Goal: Find specific page/section: Find specific page/section

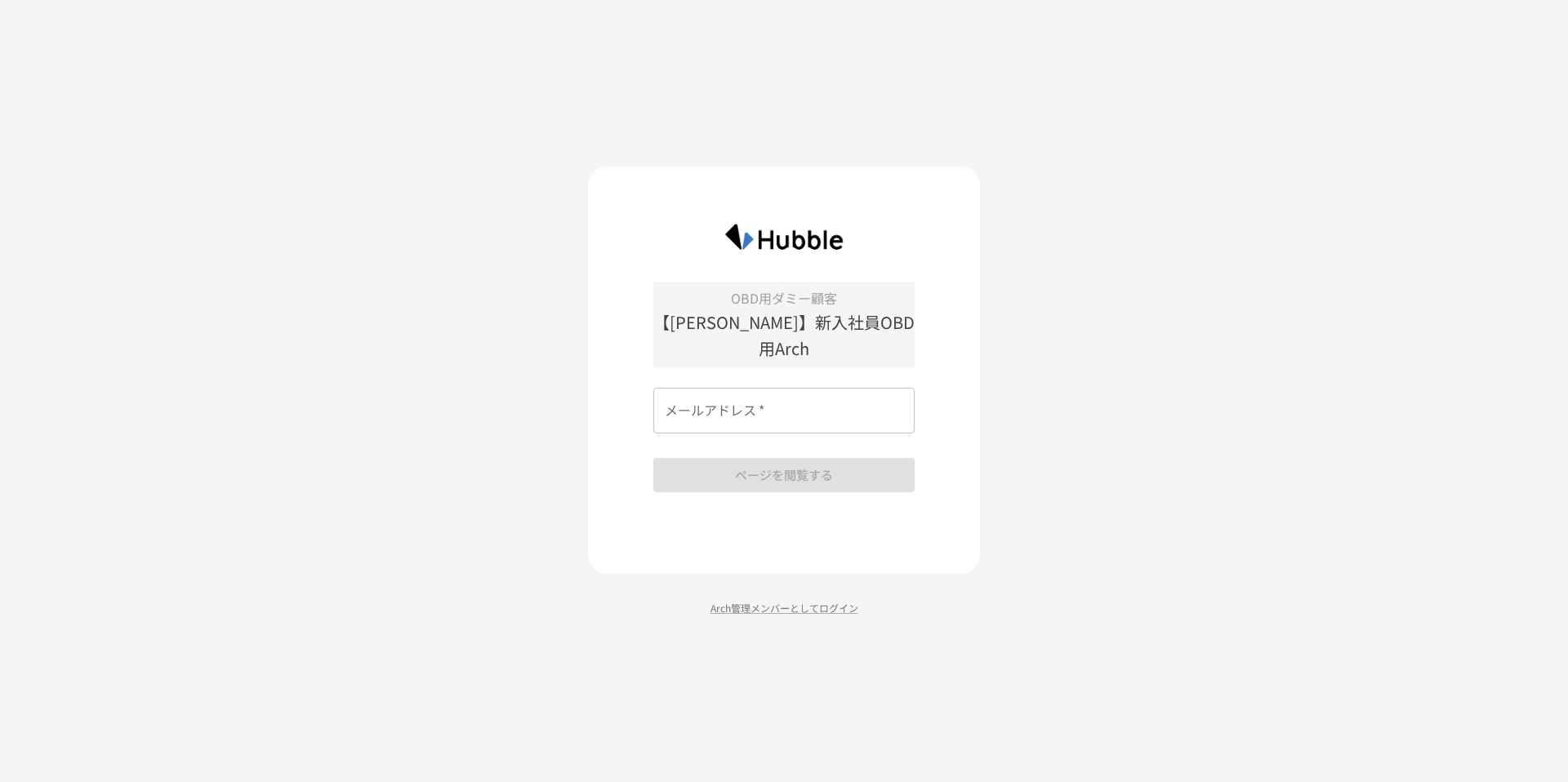
click at [682, 399] on input "メールアドレス   *" at bounding box center [784, 410] width 262 height 45
type input "**********"
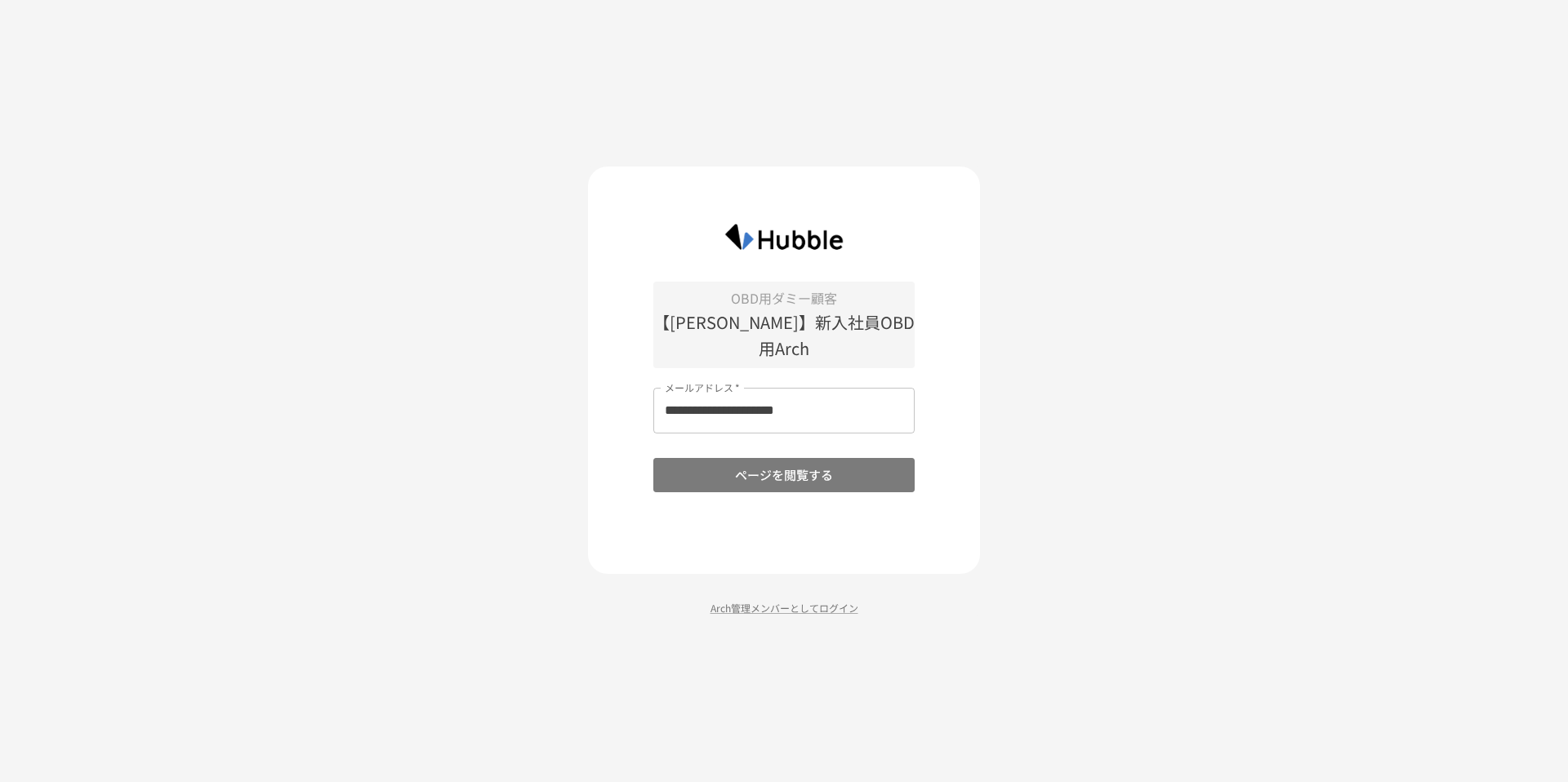
click at [767, 458] on button "ページを閲覧する" at bounding box center [784, 475] width 262 height 34
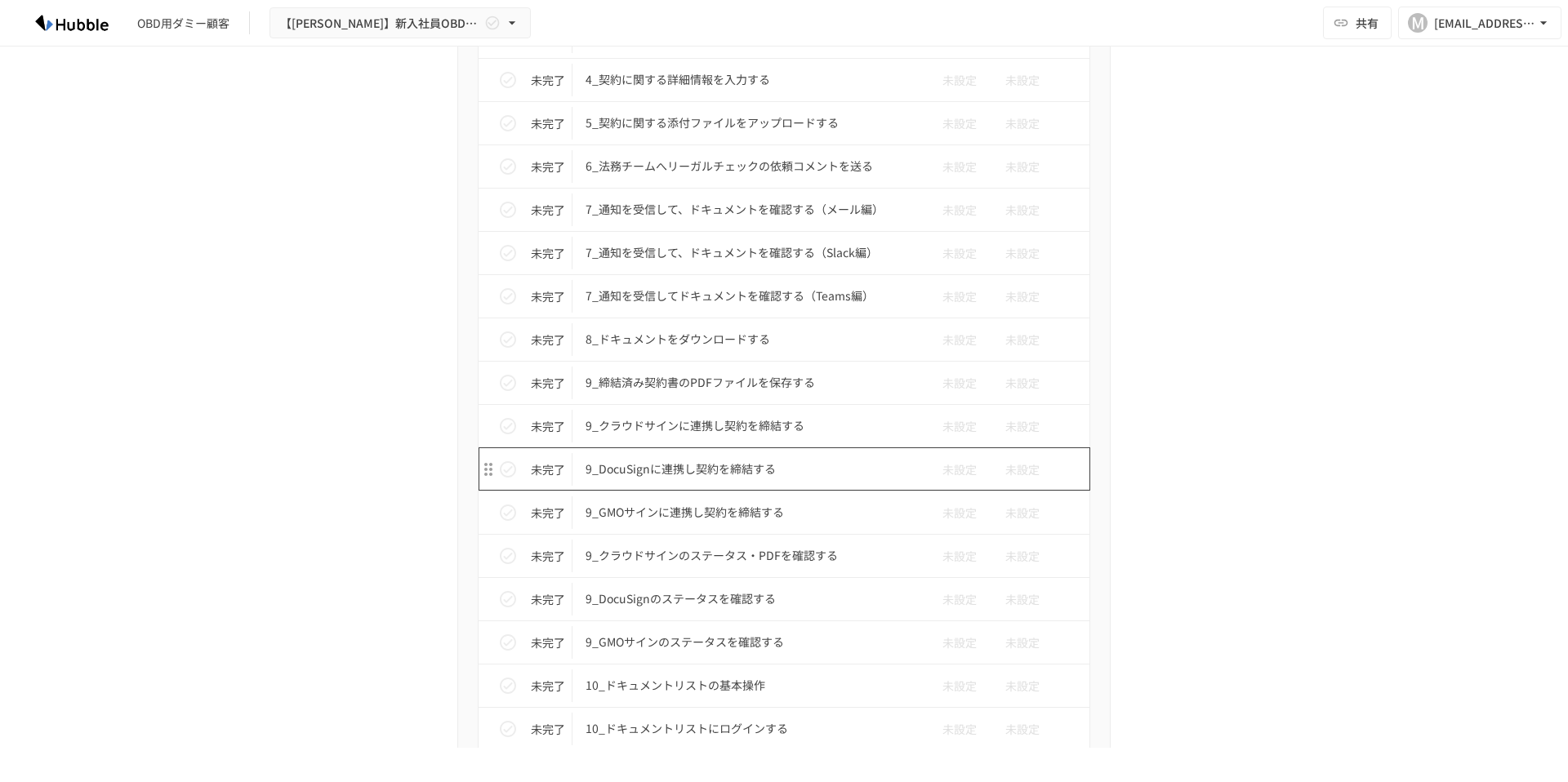
scroll to position [3113, 0]
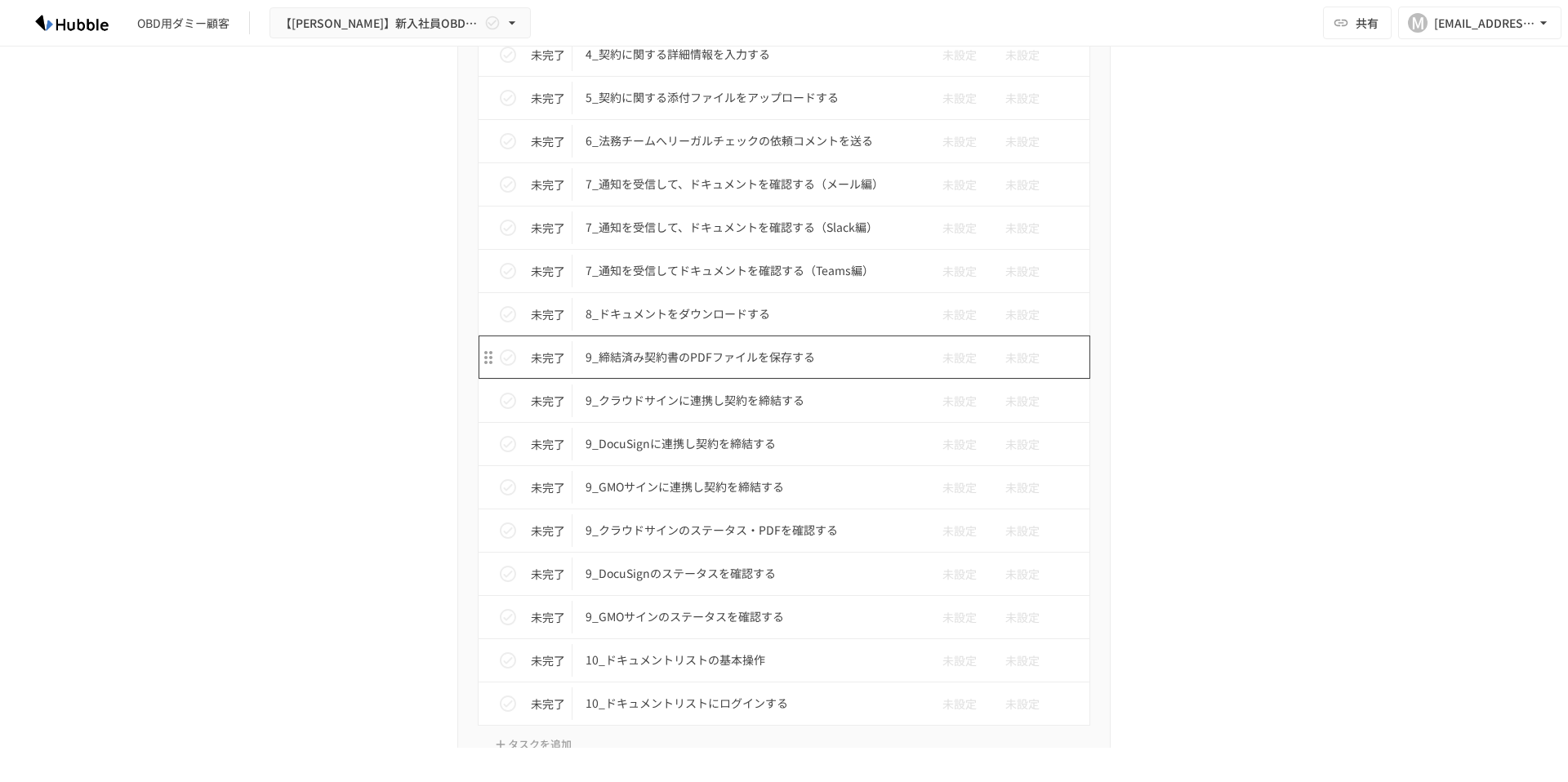
click at [693, 360] on p "9_締結済み契約書のPDFファイルを保存する" at bounding box center [749, 357] width 328 height 20
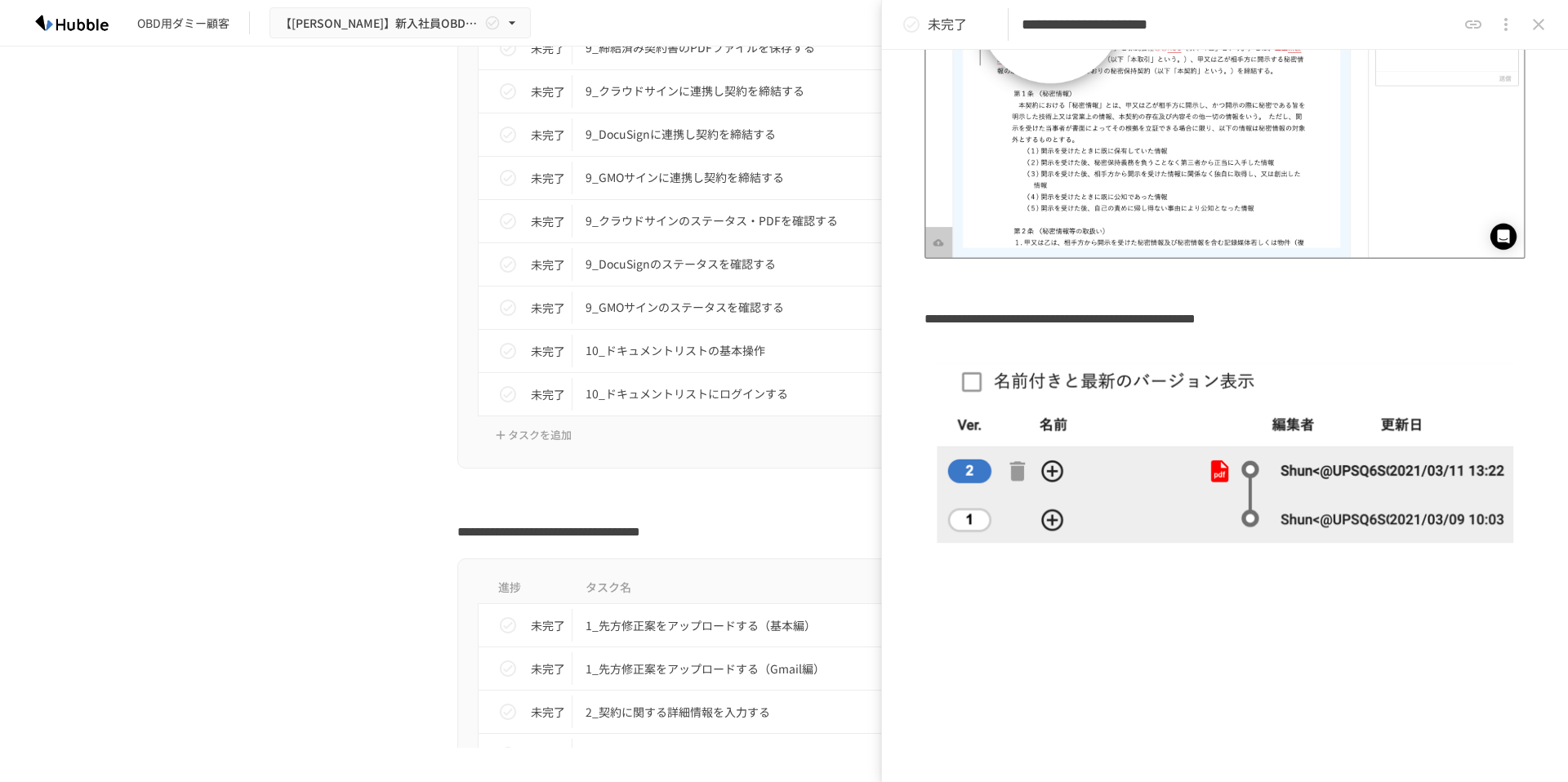
scroll to position [3208, 0]
